Goal: Information Seeking & Learning: Understand process/instructions

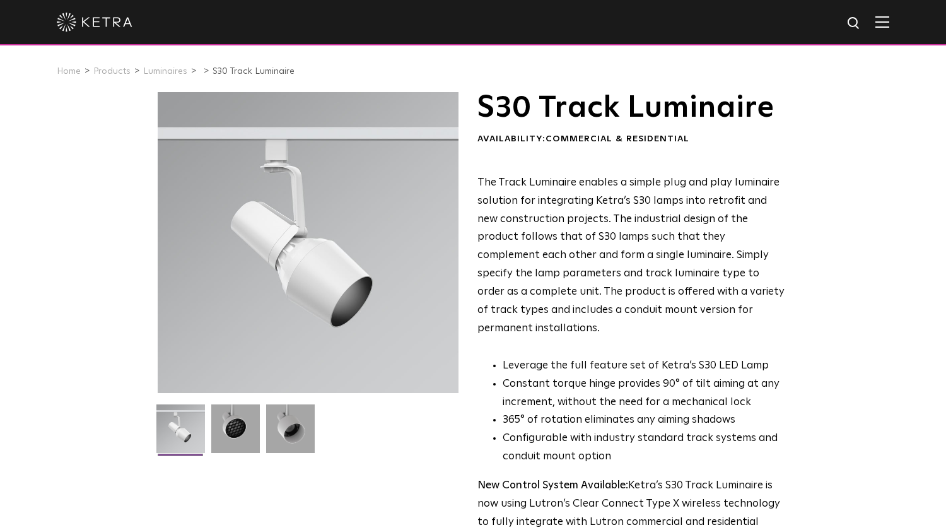
click at [889, 23] on img at bounding box center [882, 22] width 14 height 12
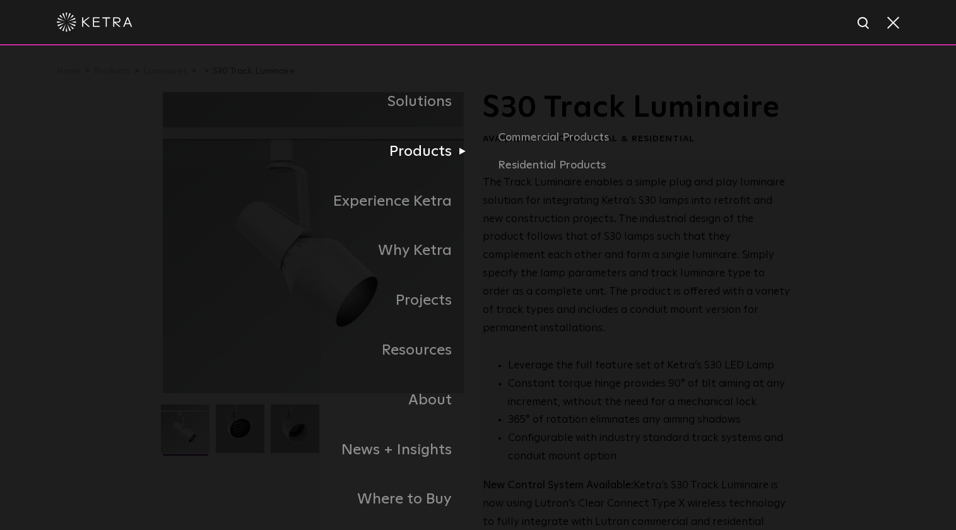
click at [433, 154] on link "Products" at bounding box center [320, 152] width 315 height 50
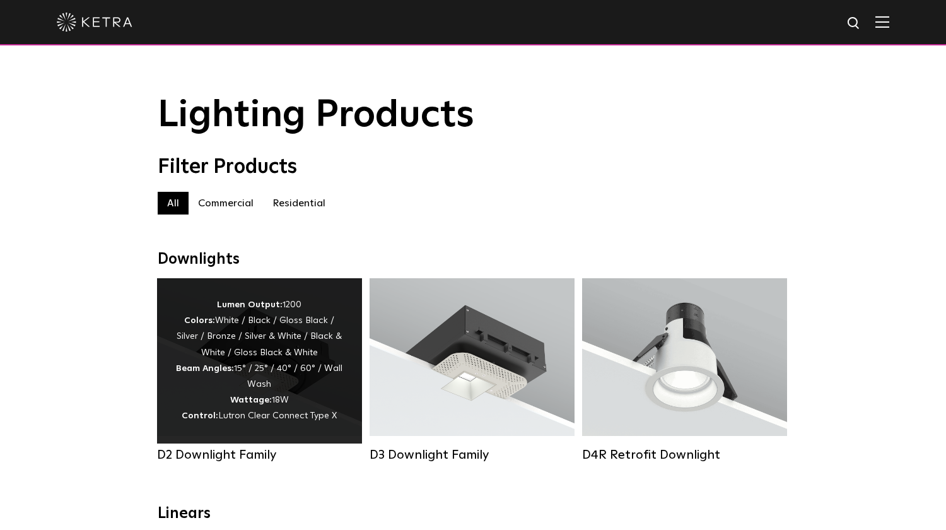
click at [253, 297] on div "Lumen Output: 1200 Colors: White / Black / Gloss Black / Silver / Bronze / Silv…" at bounding box center [259, 360] width 167 height 127
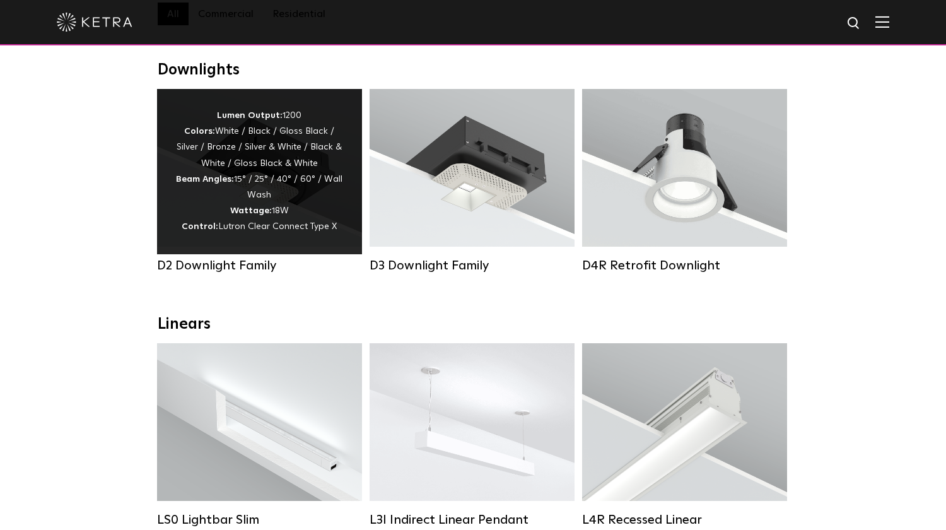
scroll to position [189, 0]
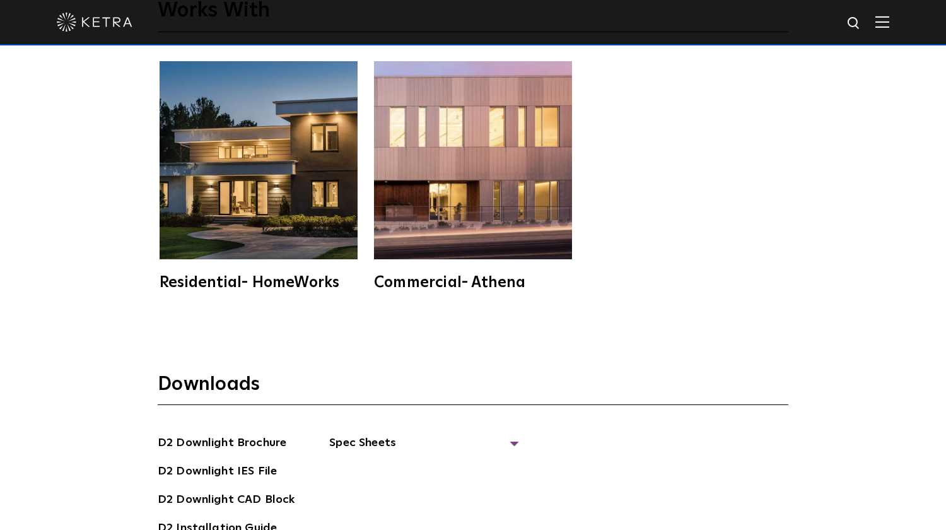
scroll to position [3469, 0]
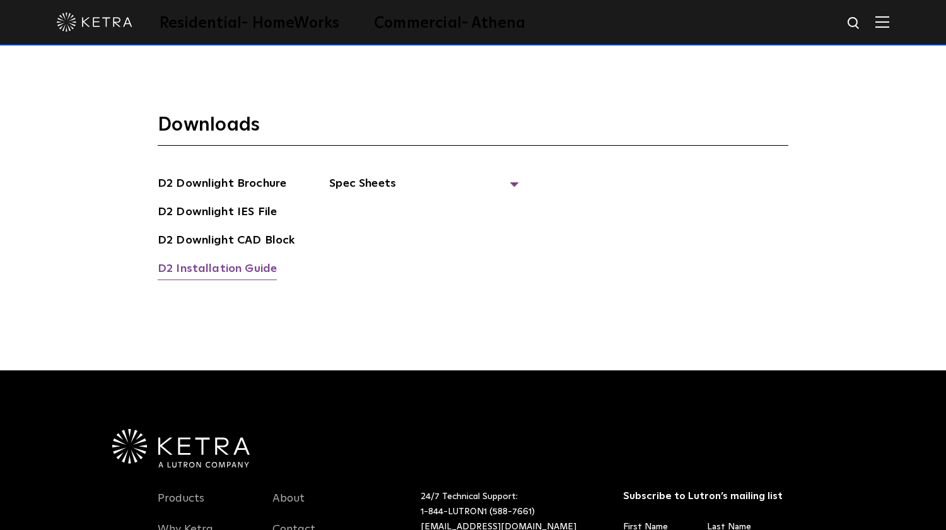
click at [207, 260] on link "D2 Installation Guide" at bounding box center [217, 270] width 119 height 20
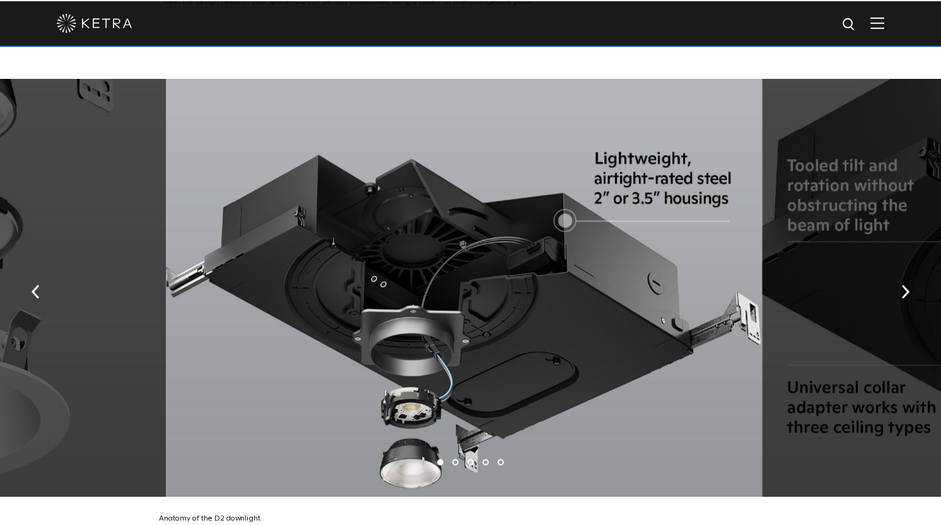
scroll to position [2136, 0]
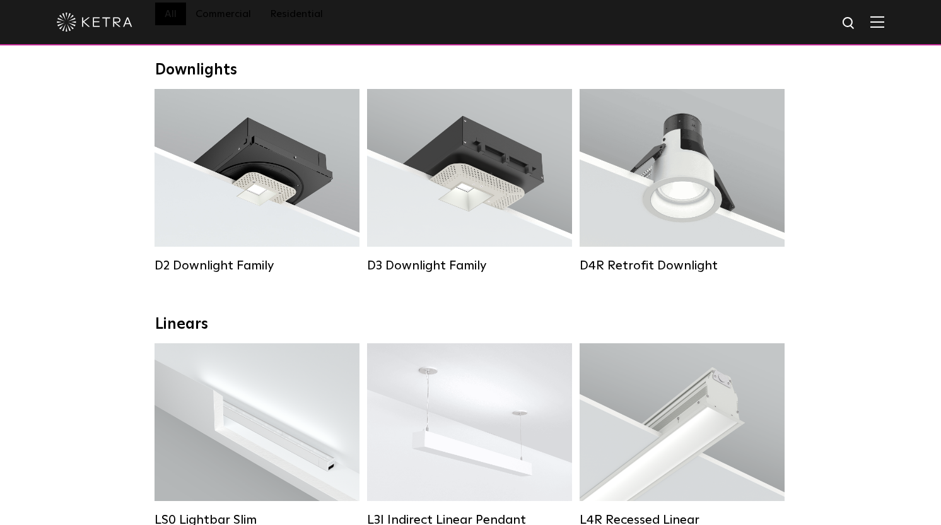
scroll to position [63, 0]
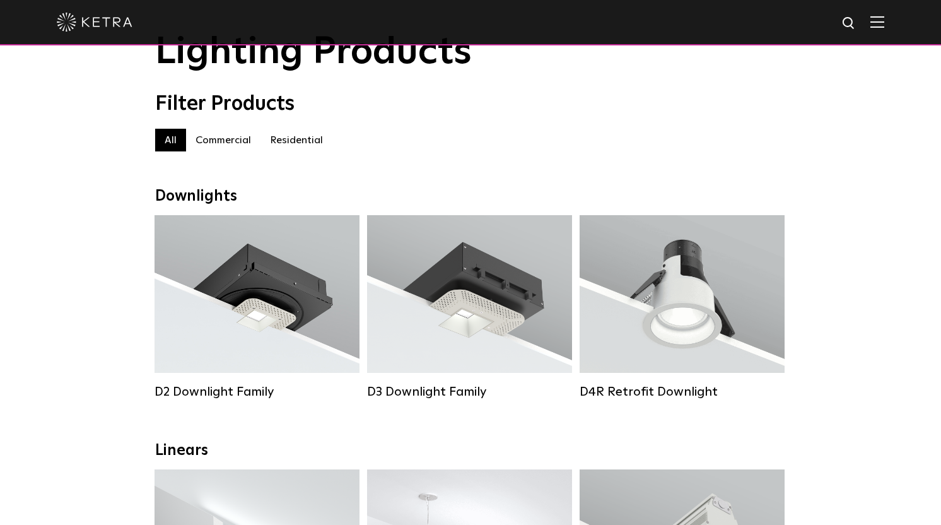
click at [884, 25] on img at bounding box center [877, 22] width 14 height 12
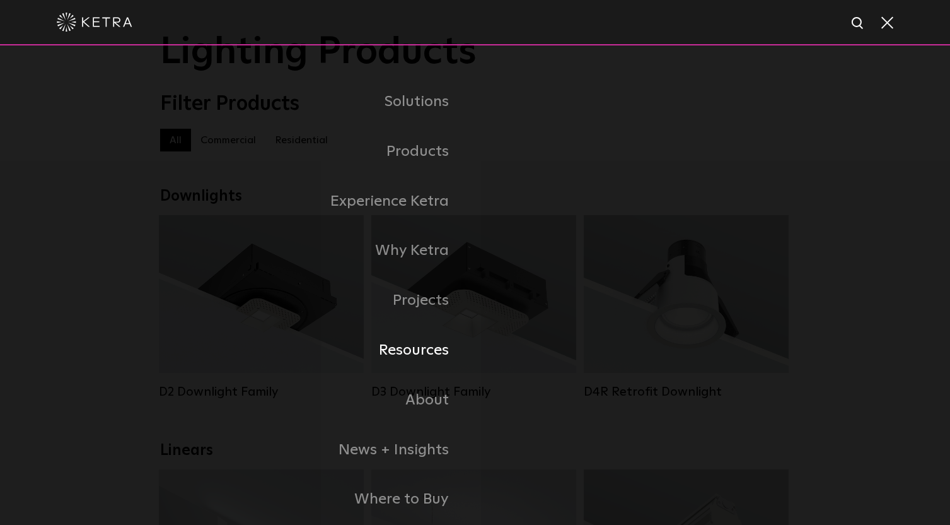
click at [421, 348] on link "Resources" at bounding box center [317, 350] width 315 height 50
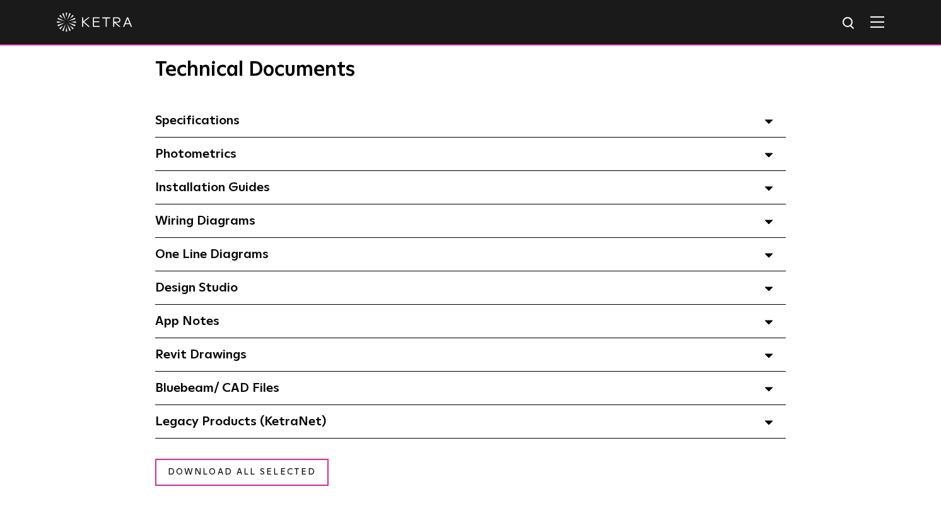
click at [769, 291] on polygon at bounding box center [769, 289] width 8 height 4
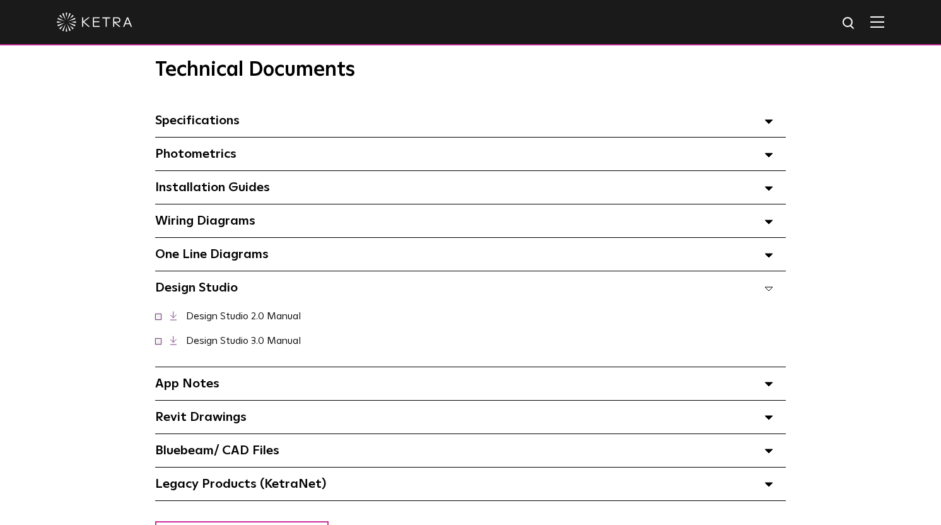
click at [769, 291] on polygon at bounding box center [769, 289] width 8 height 4
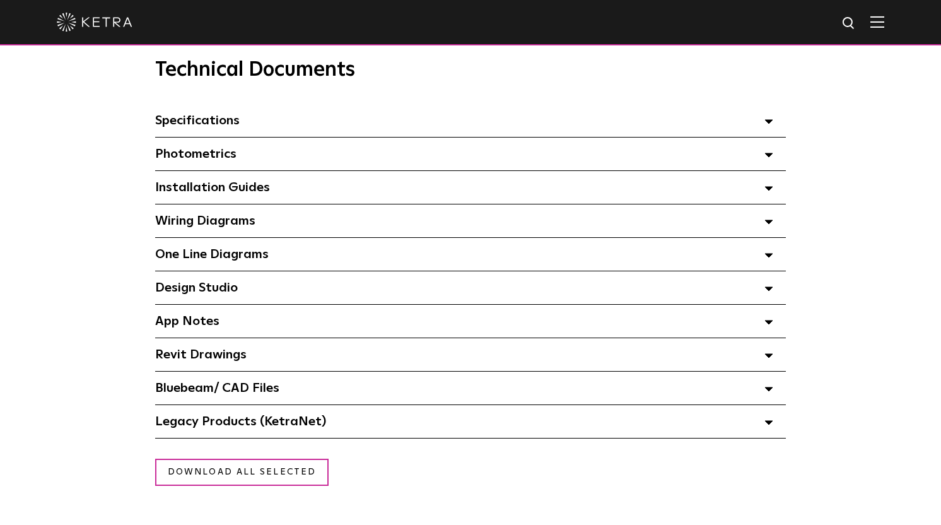
click at [766, 424] on polygon at bounding box center [769, 423] width 8 height 4
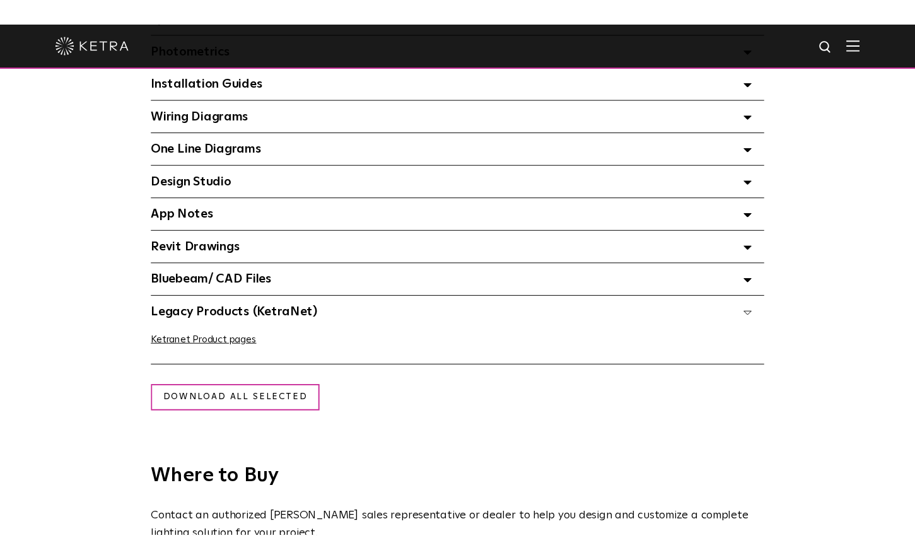
scroll to position [946, 0]
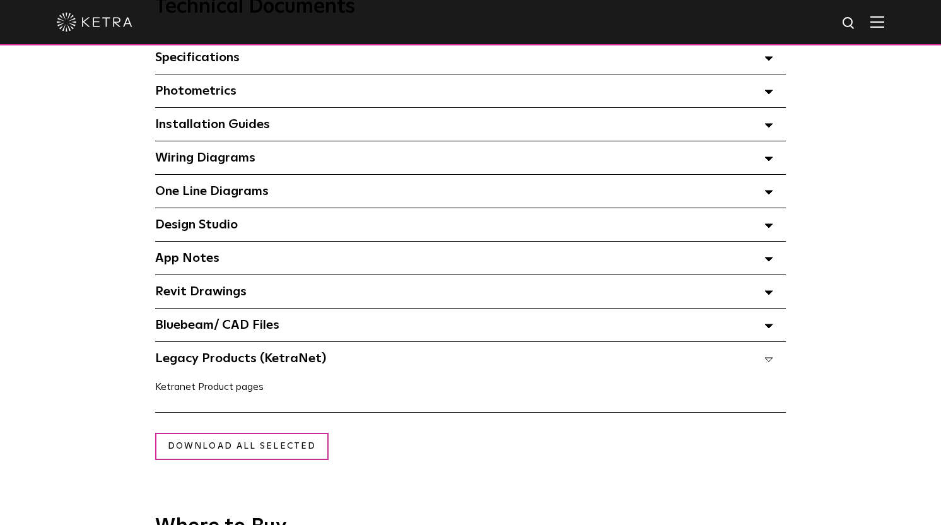
click at [229, 392] on link "Ketranet Product pages" at bounding box center [209, 387] width 108 height 10
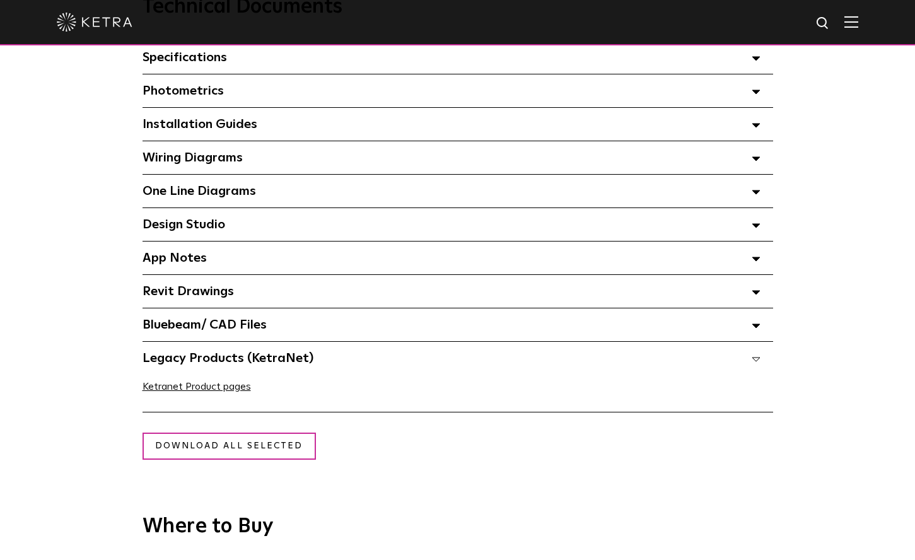
click at [754, 228] on polygon at bounding box center [756, 226] width 8 height 4
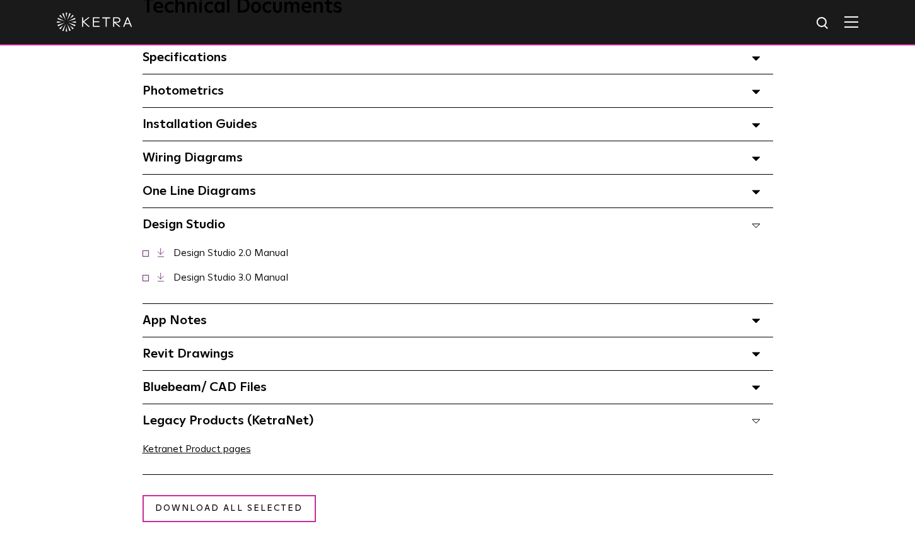
click at [754, 228] on polygon at bounding box center [756, 226] width 8 height 4
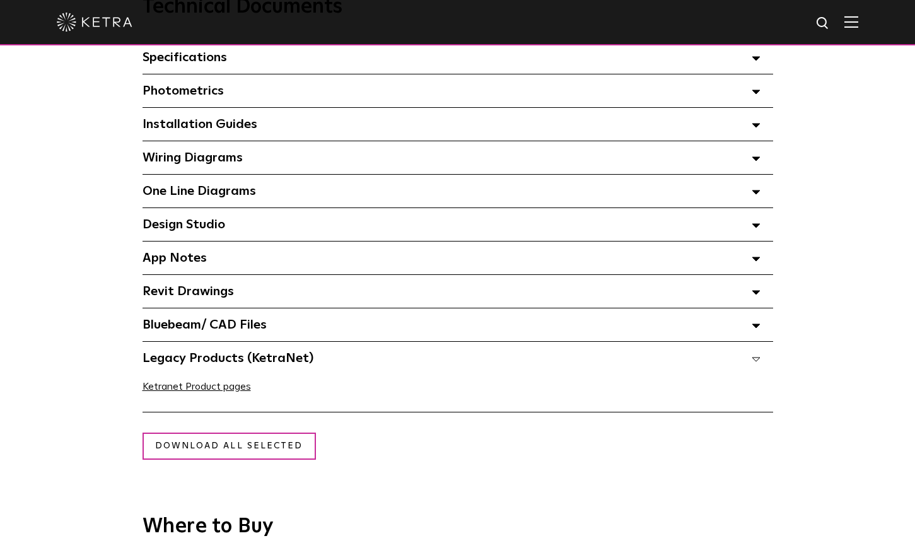
click at [755, 261] on icon at bounding box center [756, 259] width 9 height 4
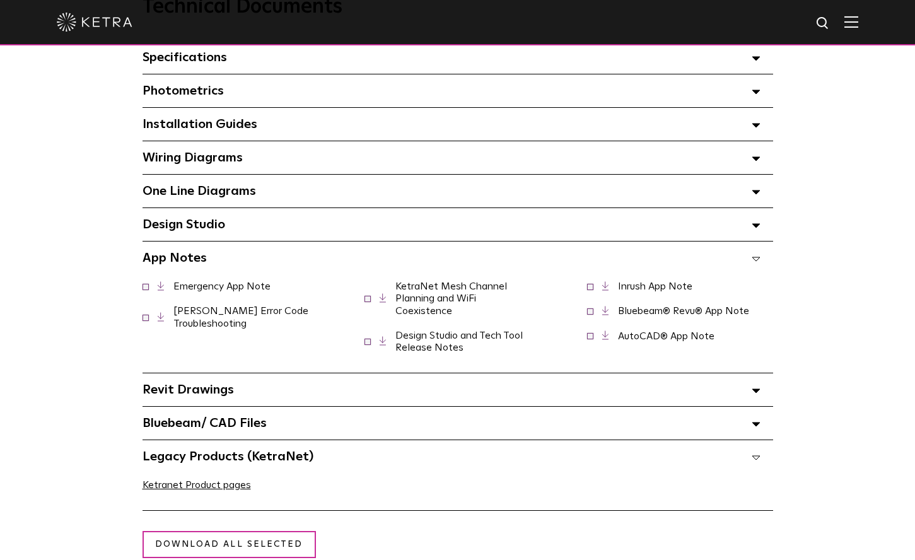
click at [755, 261] on icon at bounding box center [756, 259] width 9 height 4
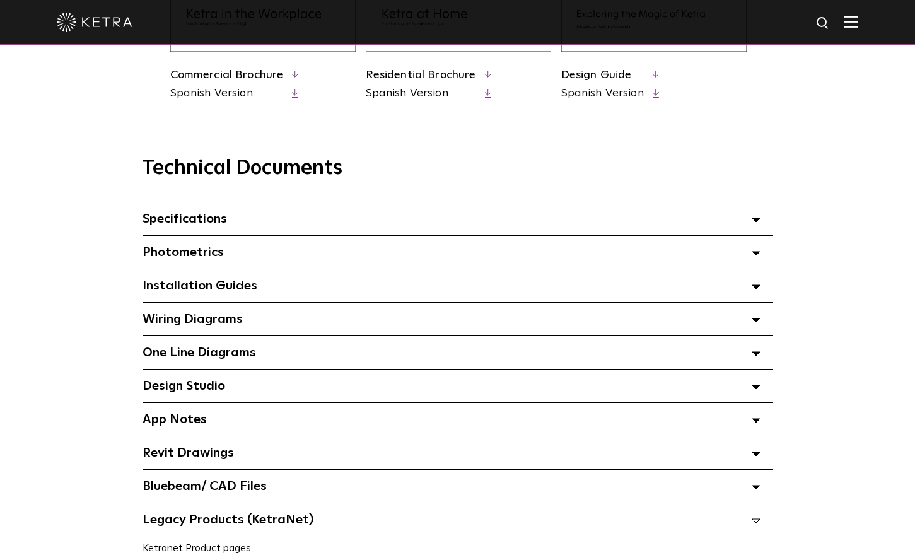
scroll to position [1009, 0]
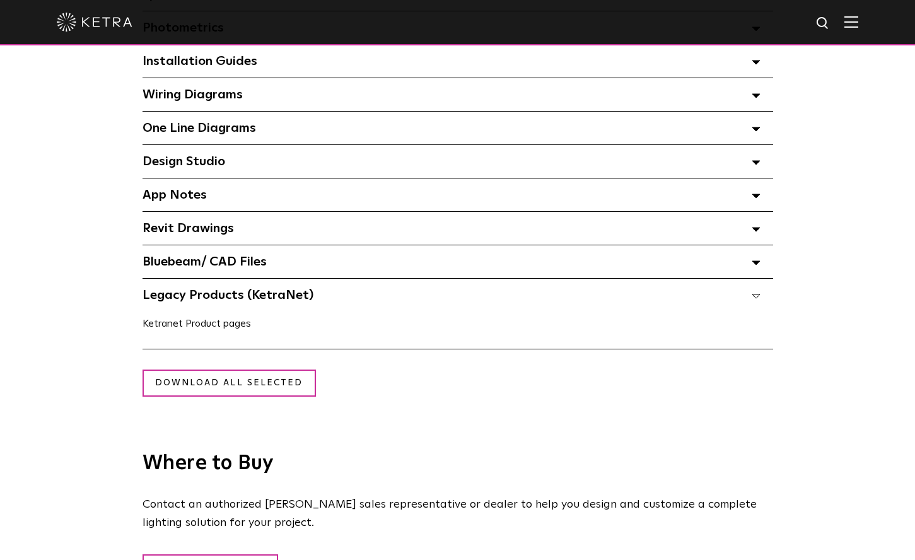
click at [204, 327] on link "Ketranet Product pages" at bounding box center [197, 324] width 108 height 10
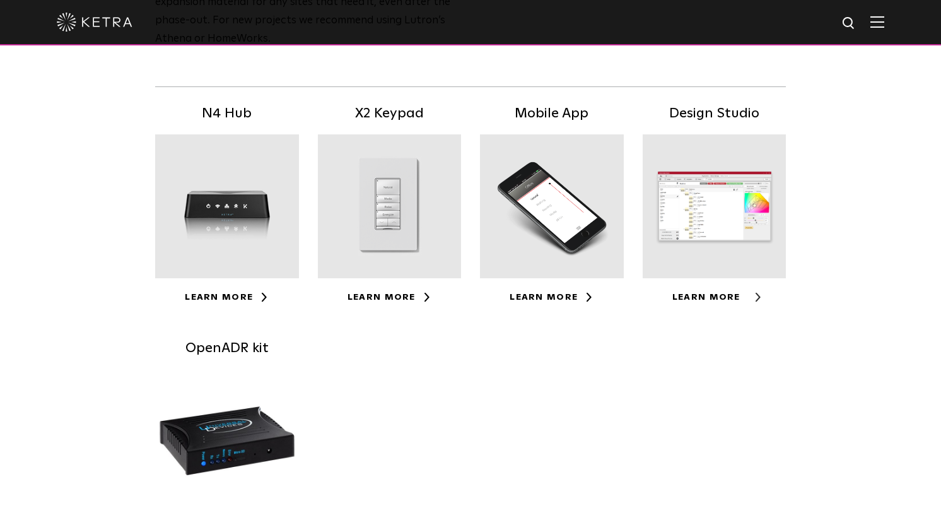
click at [737, 300] on link "Learn More" at bounding box center [714, 297] width 84 height 9
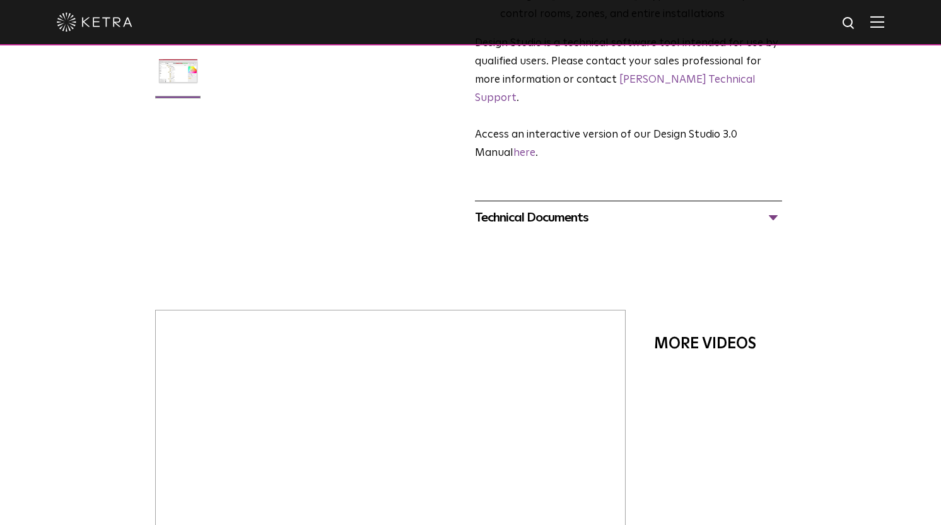
scroll to position [252, 0]
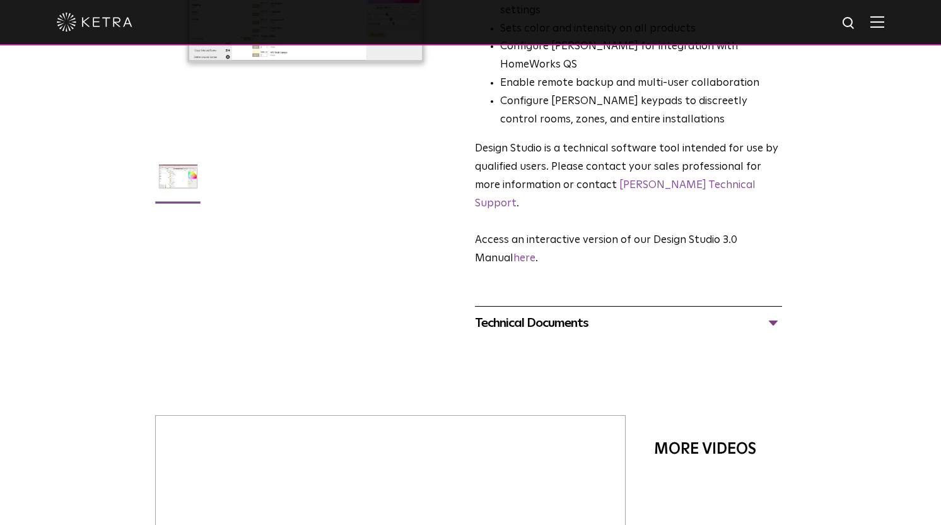
click at [774, 313] on div "Technical Documents" at bounding box center [628, 323] width 307 height 20
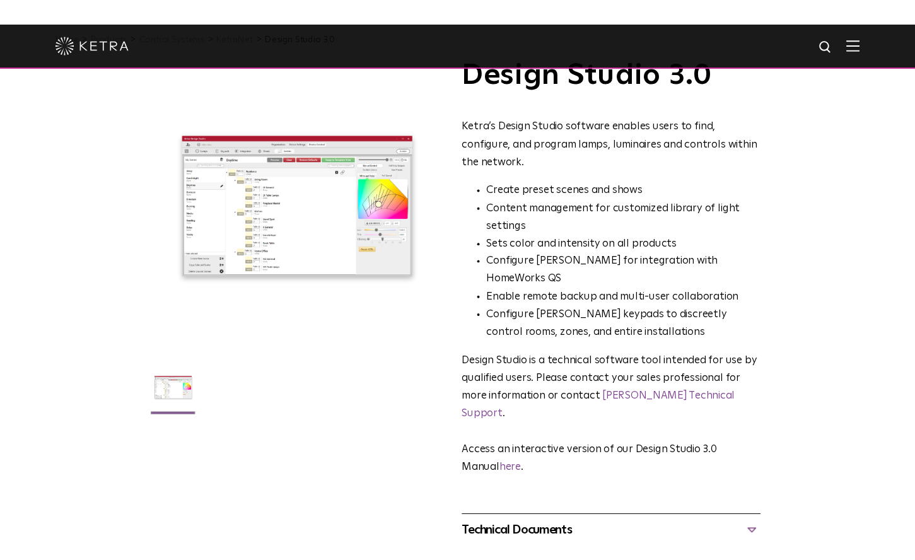
scroll to position [0, 0]
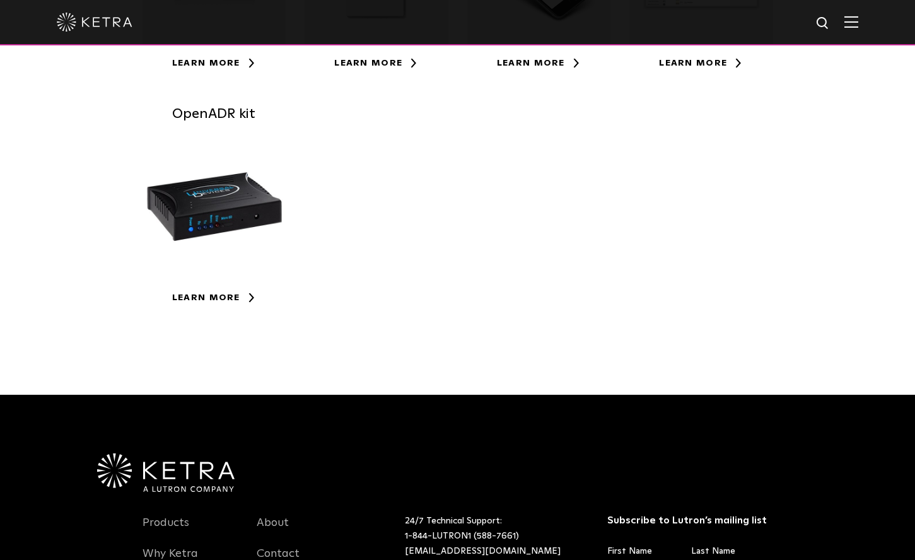
scroll to position [287, 0]
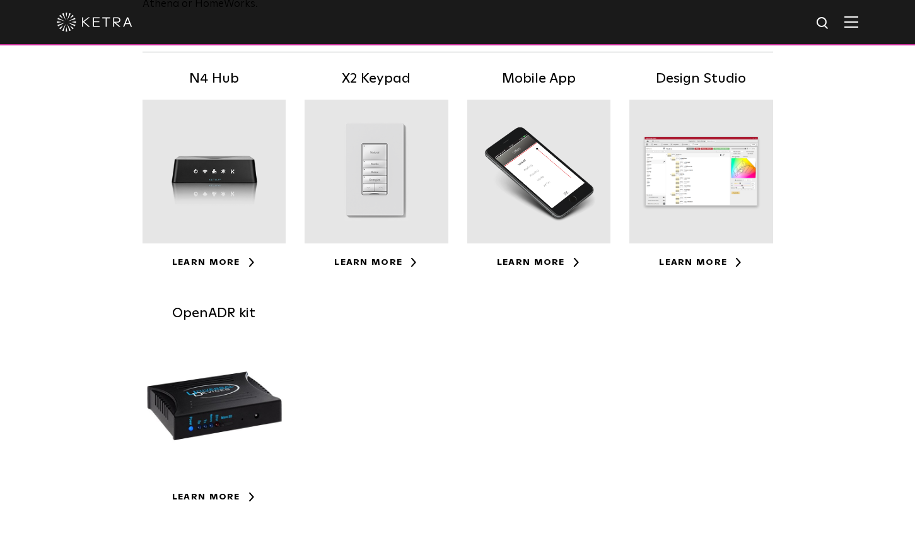
click at [725, 196] on div at bounding box center [701, 172] width 144 height 144
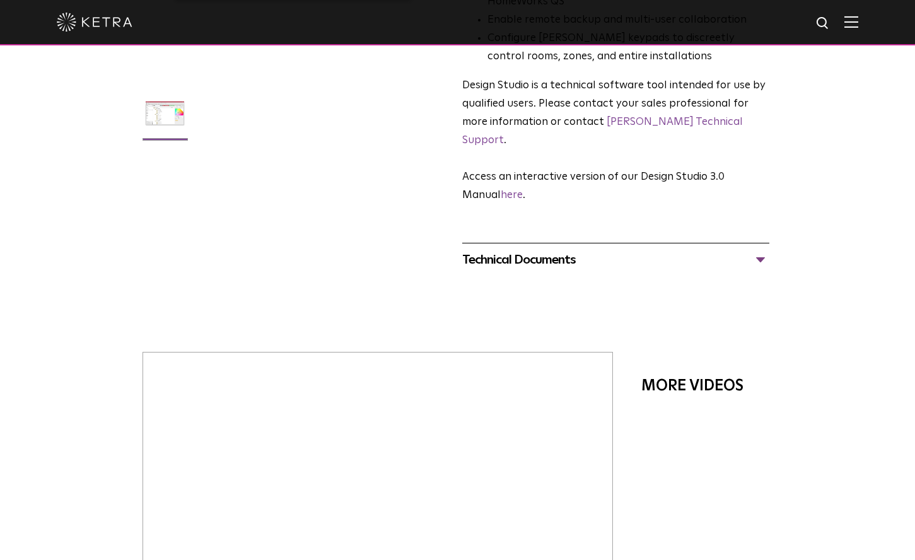
scroll to position [315, 0]
